Goal: Check status: Check status

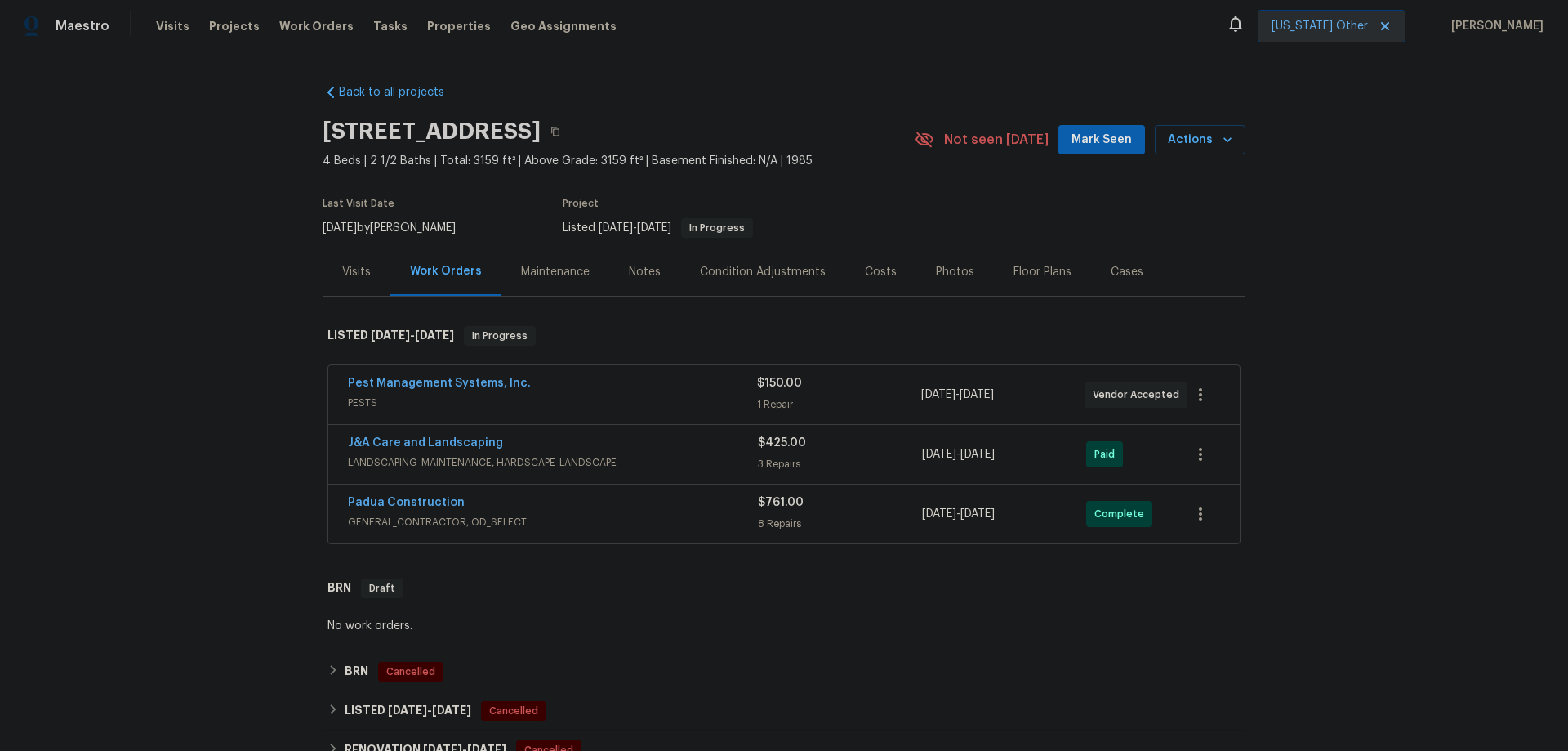
click at [362, 271] on div "Visits" at bounding box center [356, 271] width 29 height 16
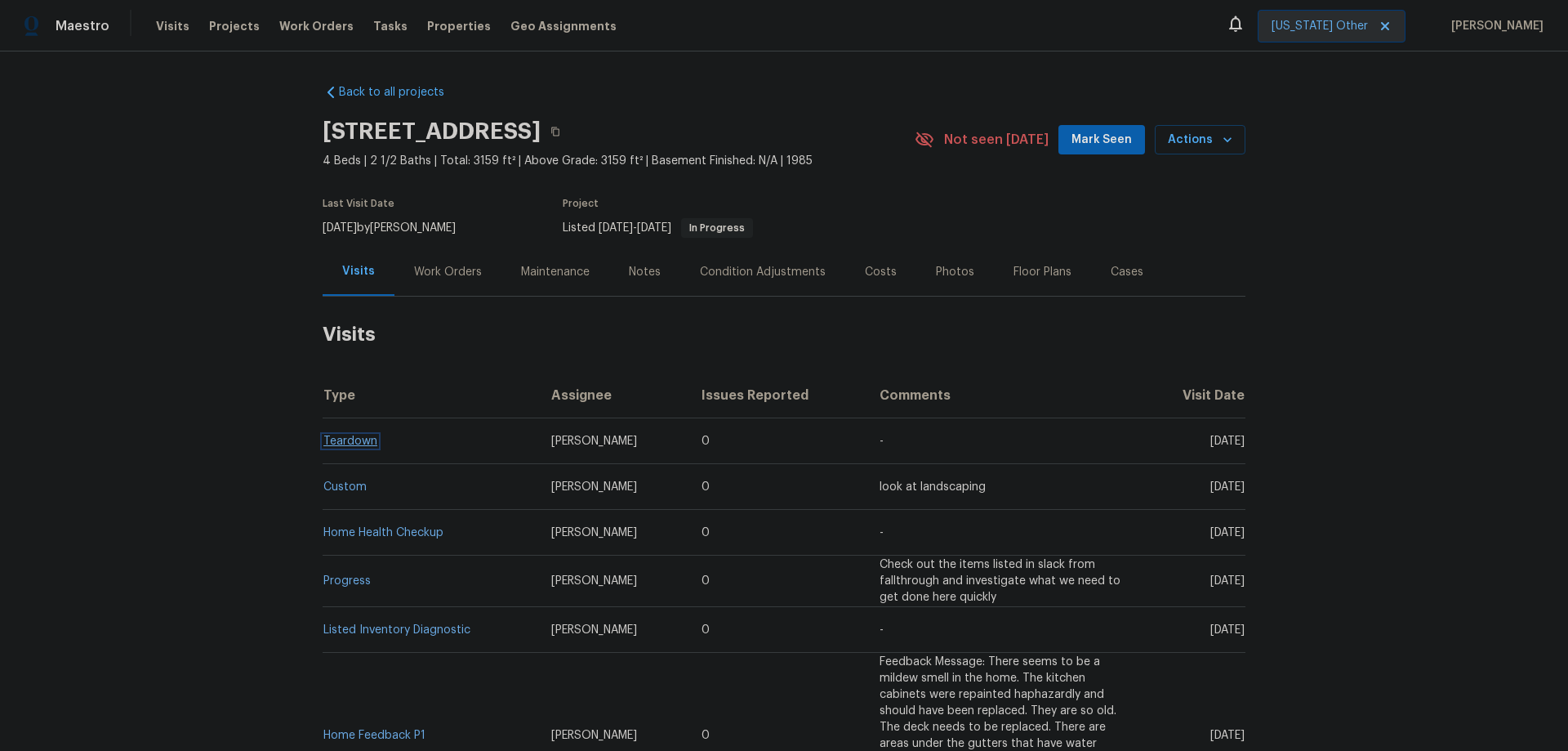
click at [346, 439] on link "Teardown" at bounding box center [351, 441] width 54 height 11
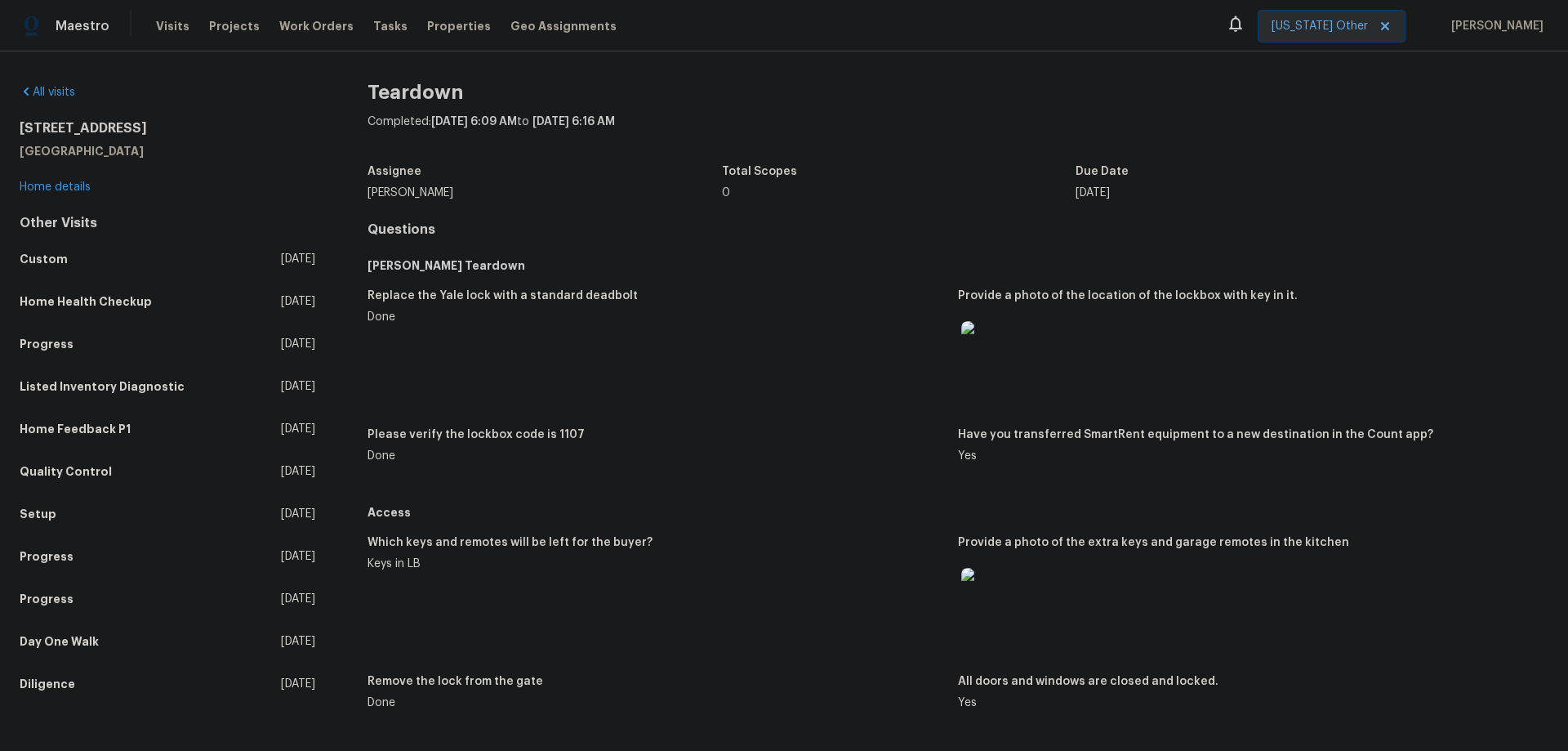
click at [552, 430] on h5 "Please verify the lockbox code is 1107" at bounding box center [476, 435] width 217 height 11
click at [972, 358] on img at bounding box center [987, 347] width 53 height 53
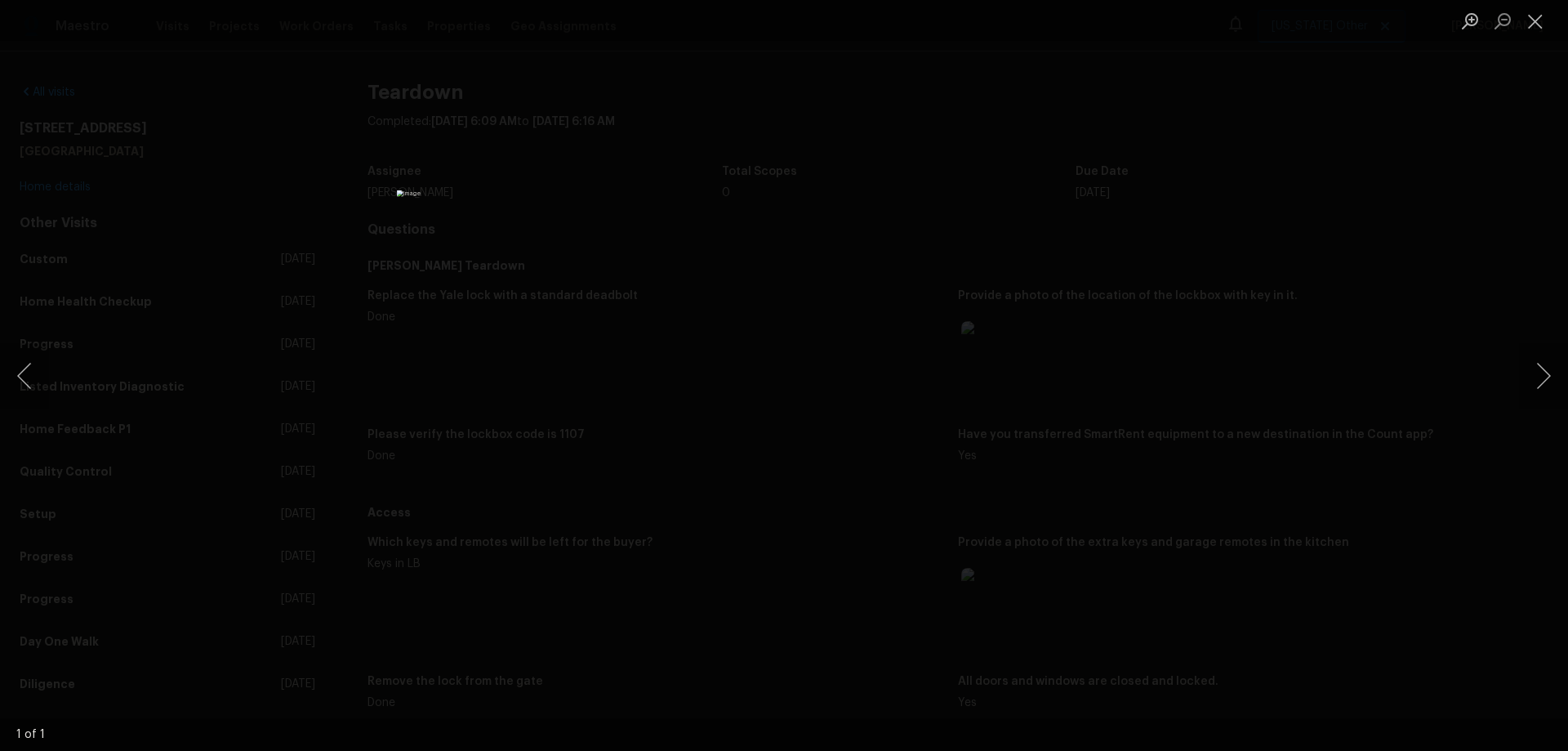
click at [1410, 188] on div "Lightbox" at bounding box center [784, 376] width 1568 height 751
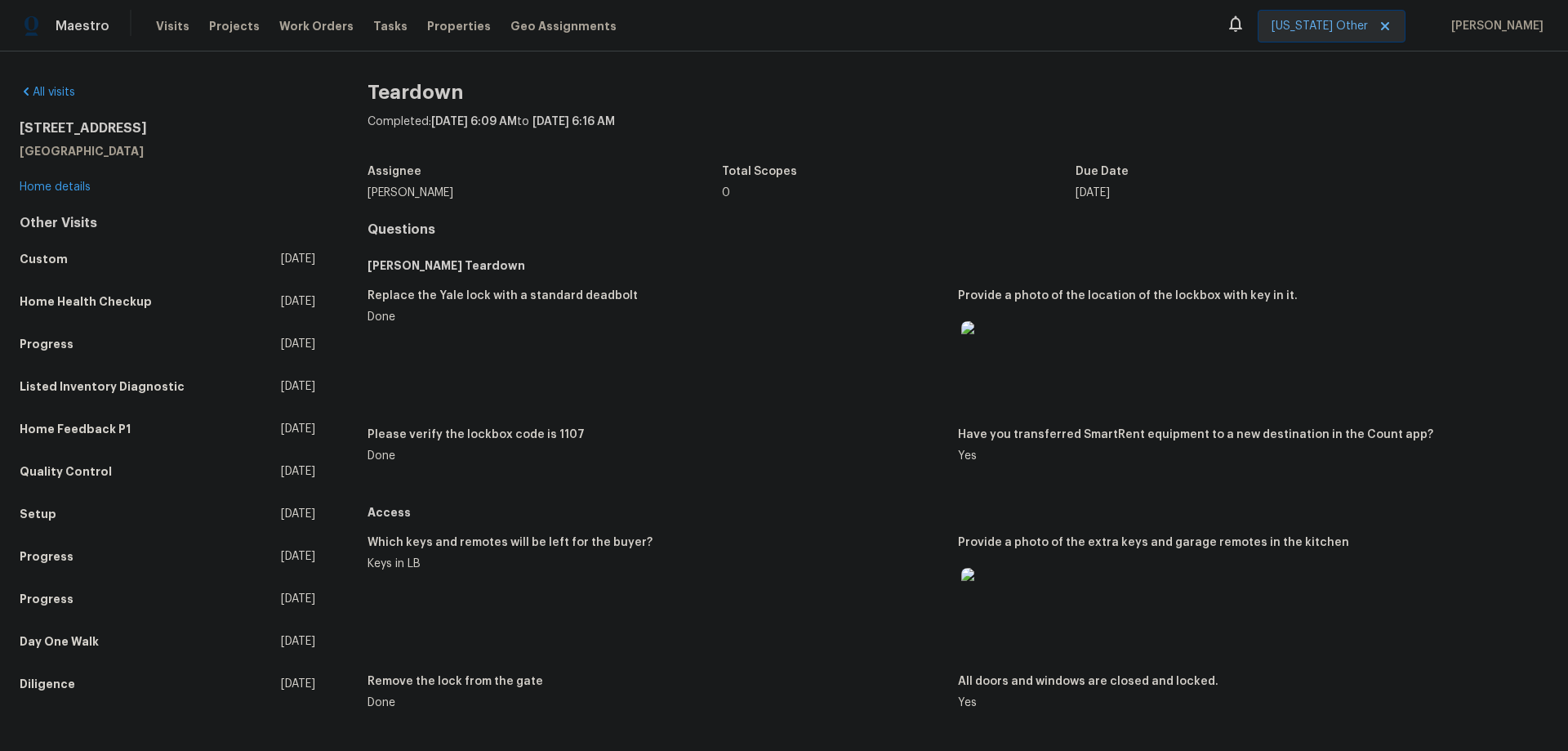
click at [548, 434] on h5 "Please verify the lockbox code is 1107" at bounding box center [476, 435] width 217 height 11
drag, startPoint x: 548, startPoint y: 434, endPoint x: 575, endPoint y: 434, distance: 27.0
click at [549, 434] on h5 "Please verify the lockbox code is 1107" at bounding box center [476, 435] width 217 height 11
drag, startPoint x: 679, startPoint y: 306, endPoint x: 667, endPoint y: 240, distance: 67.1
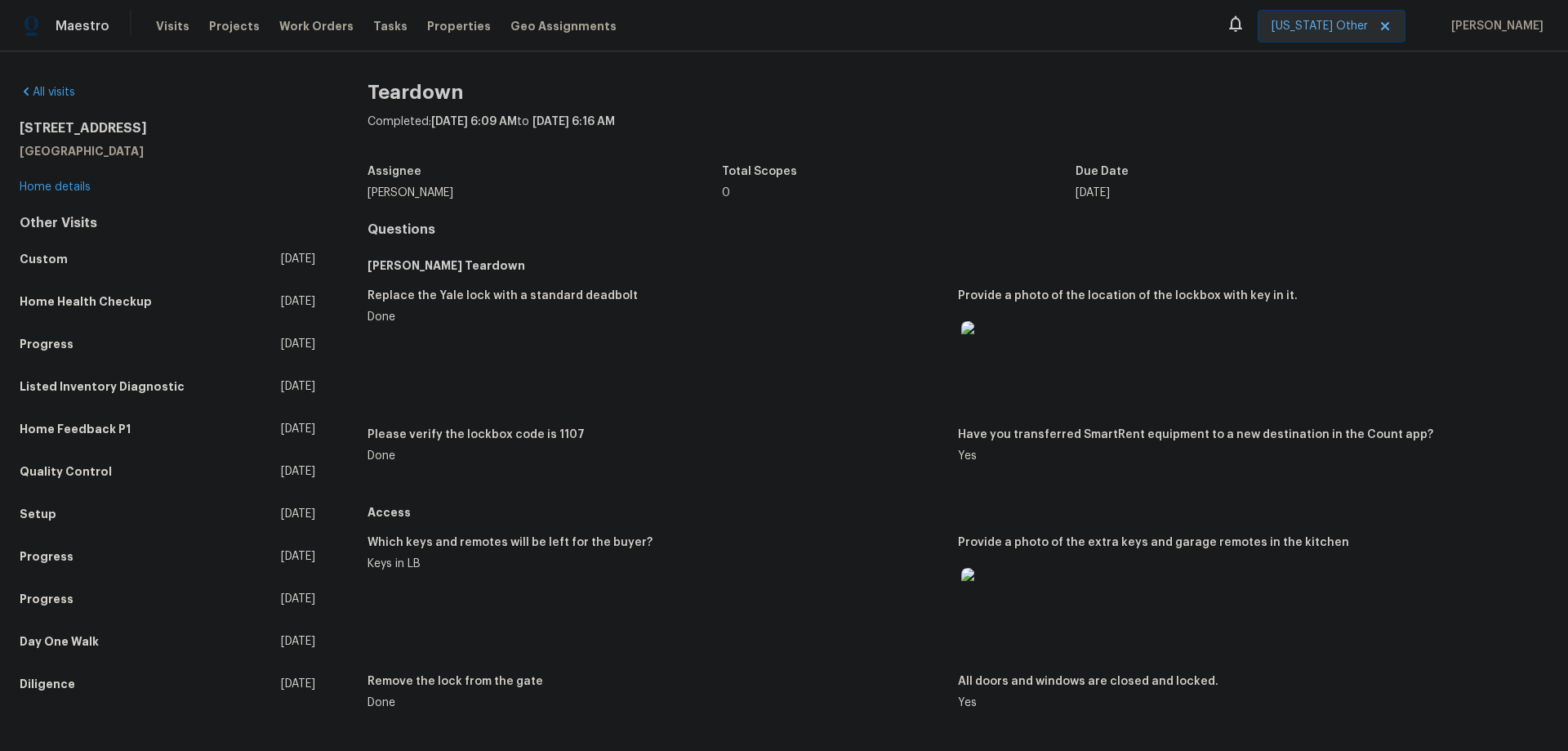
click at [682, 290] on div "Replace the Yale lock with a standard deadbolt" at bounding box center [656, 300] width 577 height 21
click at [564, 433] on h5 "Please verify the lockbox code is 1107" at bounding box center [476, 435] width 217 height 11
click at [563, 432] on h5 "Please verify the lockbox code is 1107" at bounding box center [476, 435] width 217 height 11
copy h5 "1107"
